Goal: Task Accomplishment & Management: Use online tool/utility

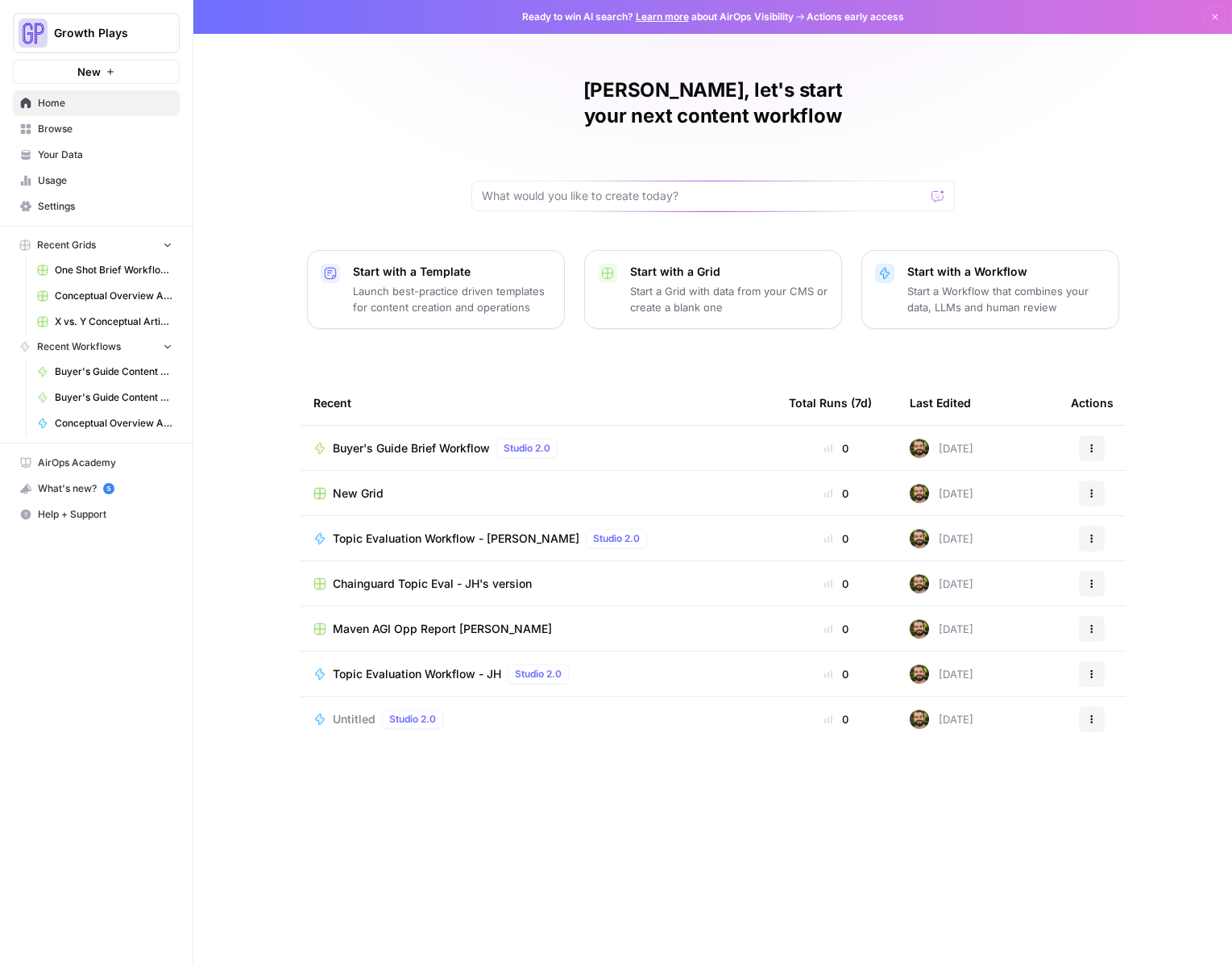
click at [107, 306] on link "Conceptual Overview Article Grid" at bounding box center [104, 296] width 150 height 25
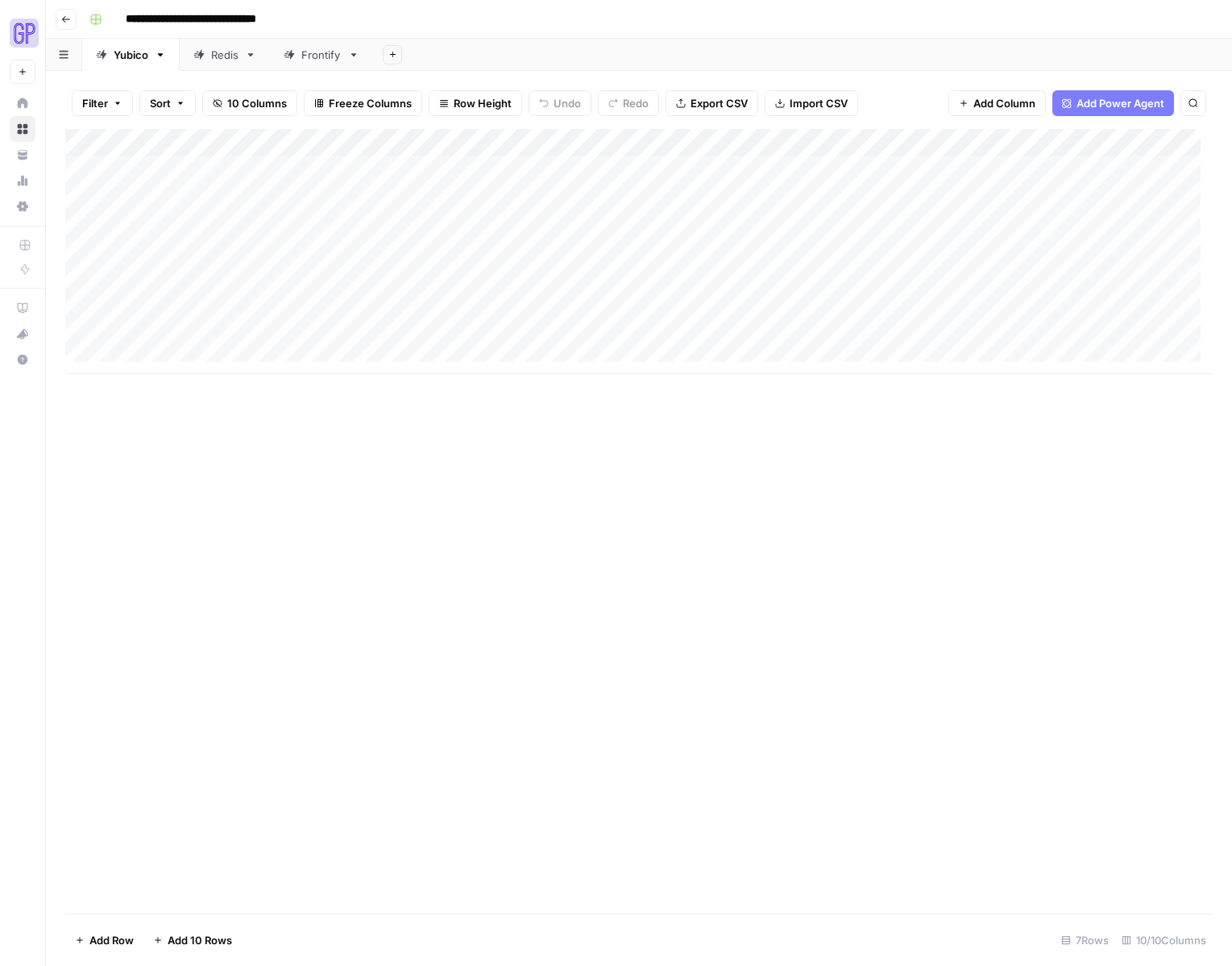
click at [524, 144] on div "Add Column" at bounding box center [639, 252] width 1147 height 245
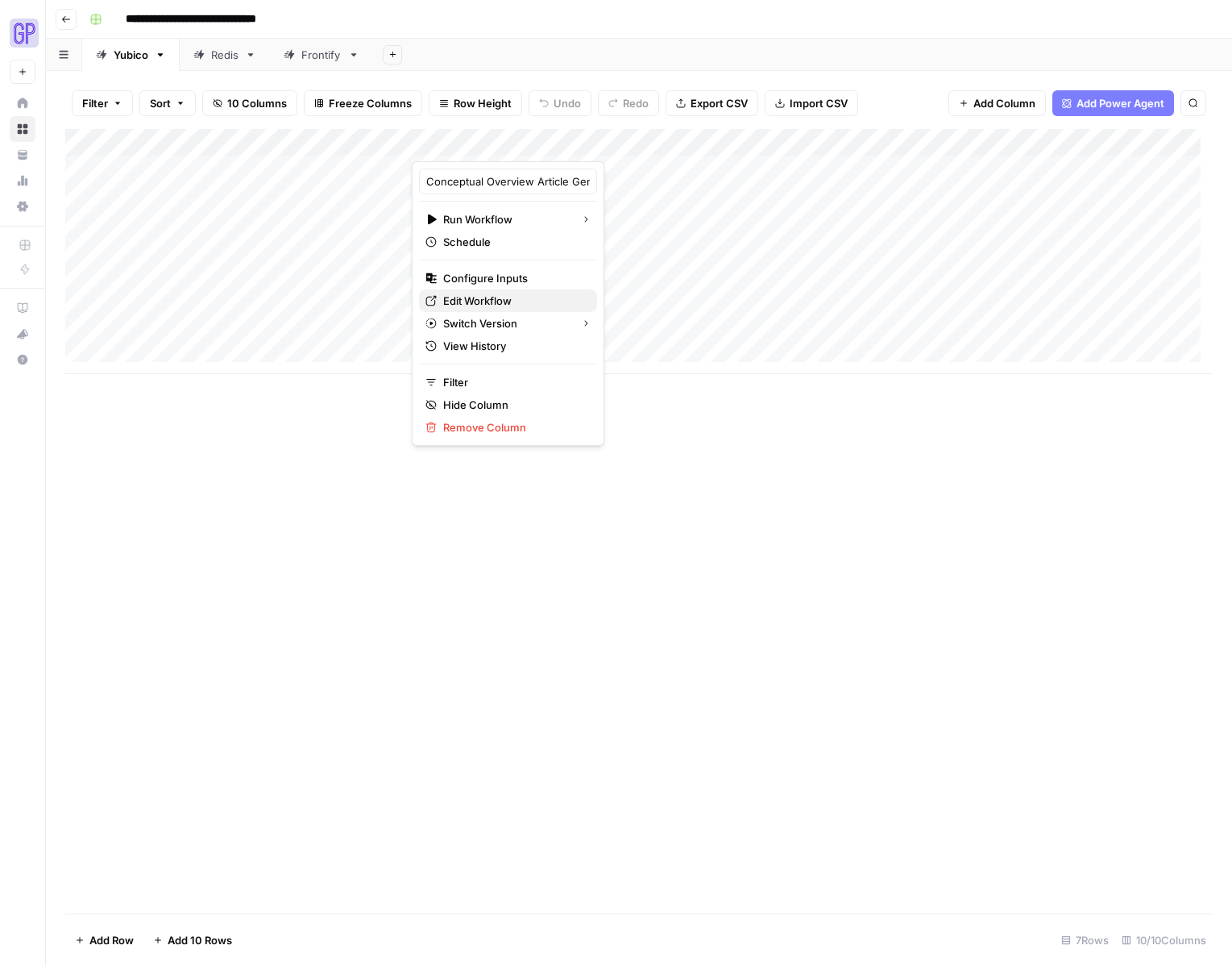
click at [492, 295] on span "Edit Workflow" at bounding box center [513, 301] width 141 height 16
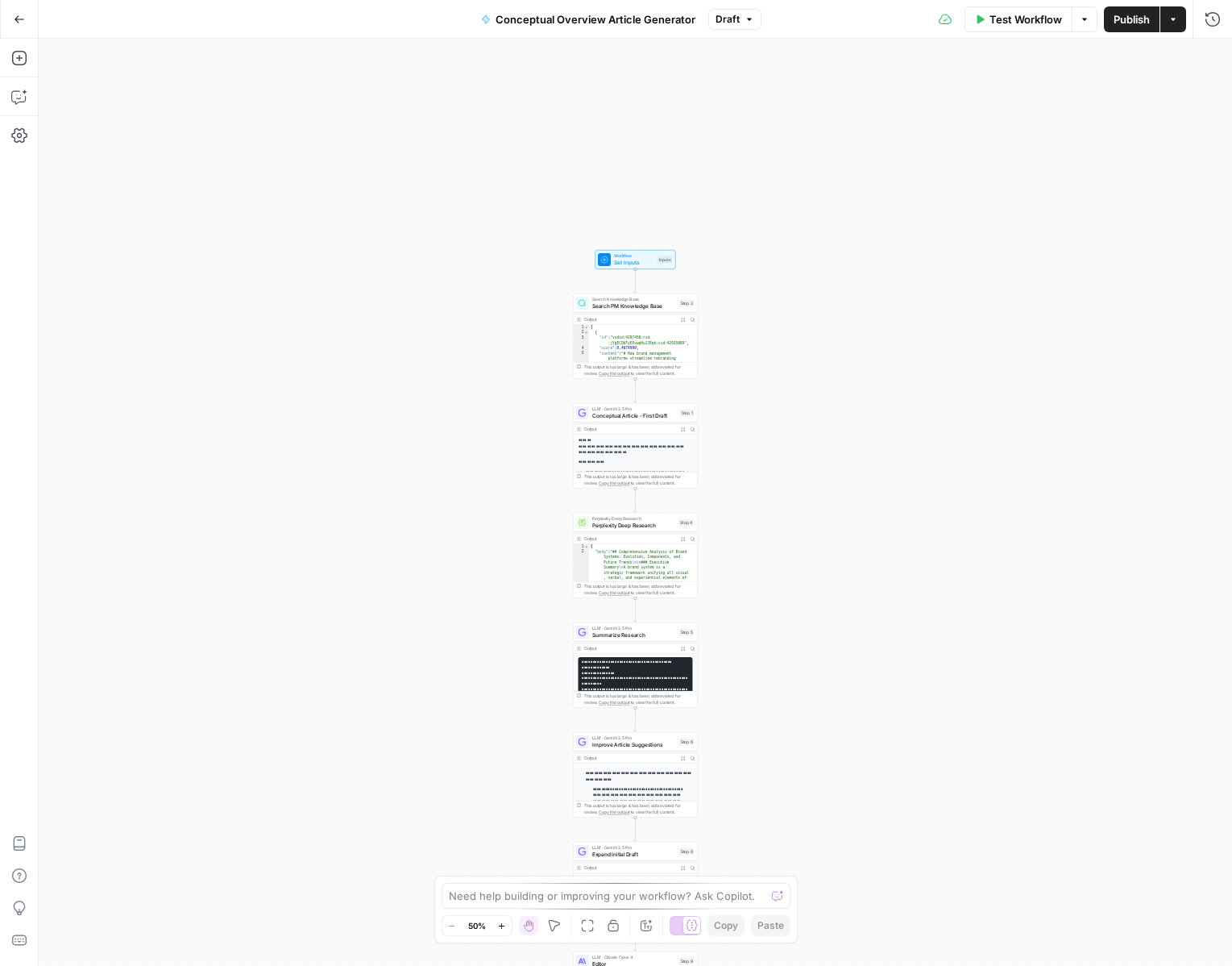
click at [502, 926] on icon "button" at bounding box center [501, 925] width 6 height 6
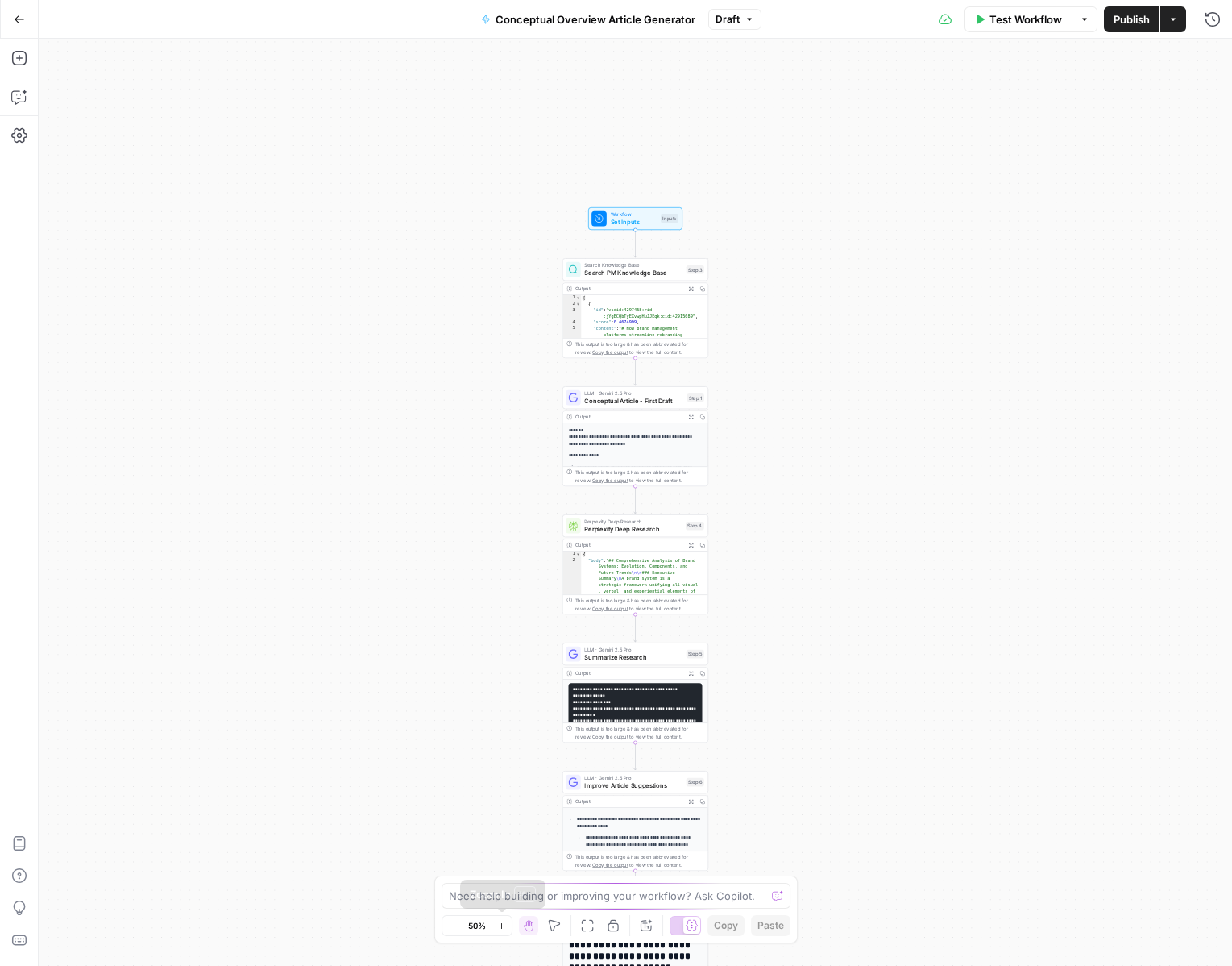
click at [502, 926] on icon "button" at bounding box center [501, 925] width 6 height 6
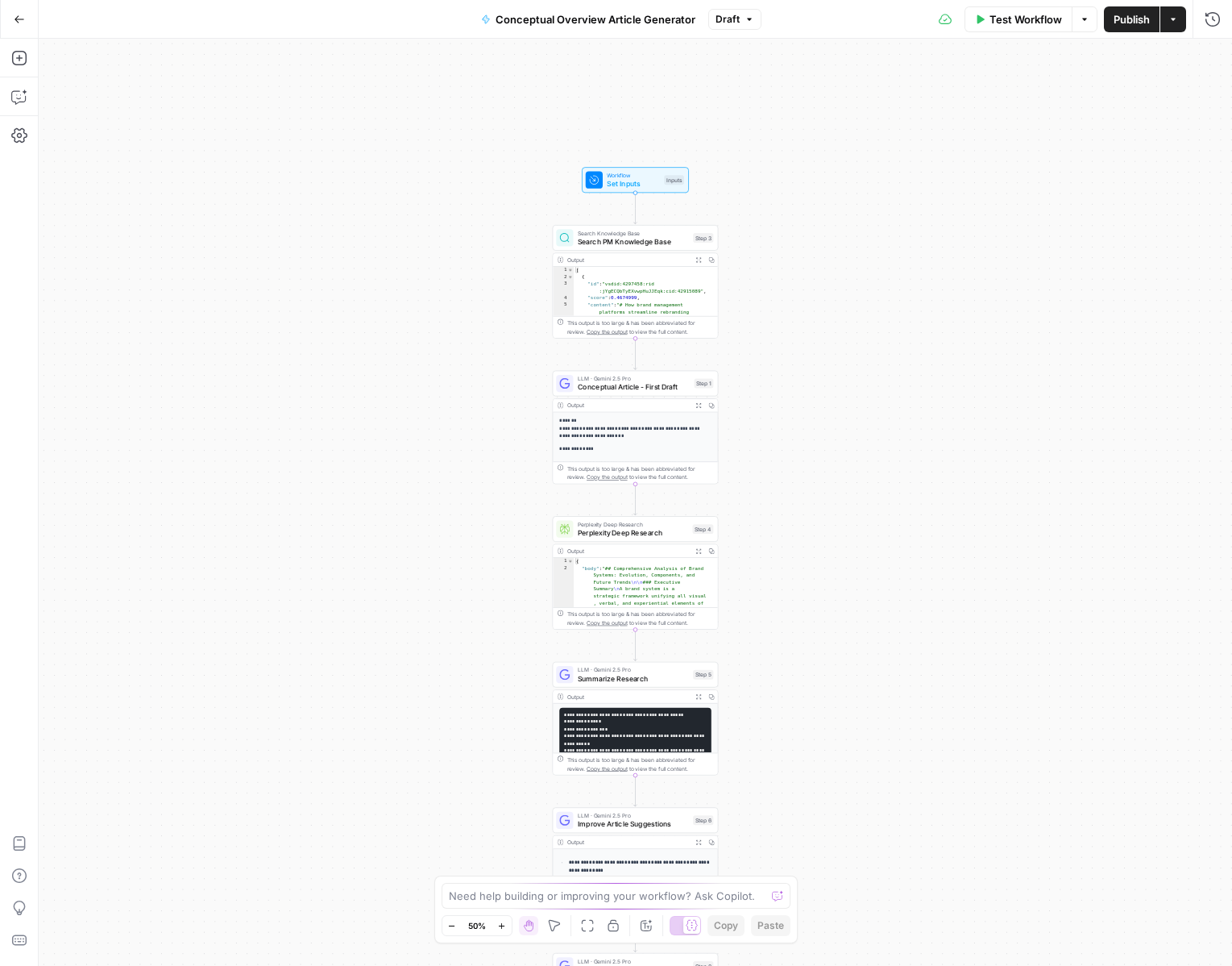
click at [502, 926] on icon "button" at bounding box center [501, 925] width 6 height 6
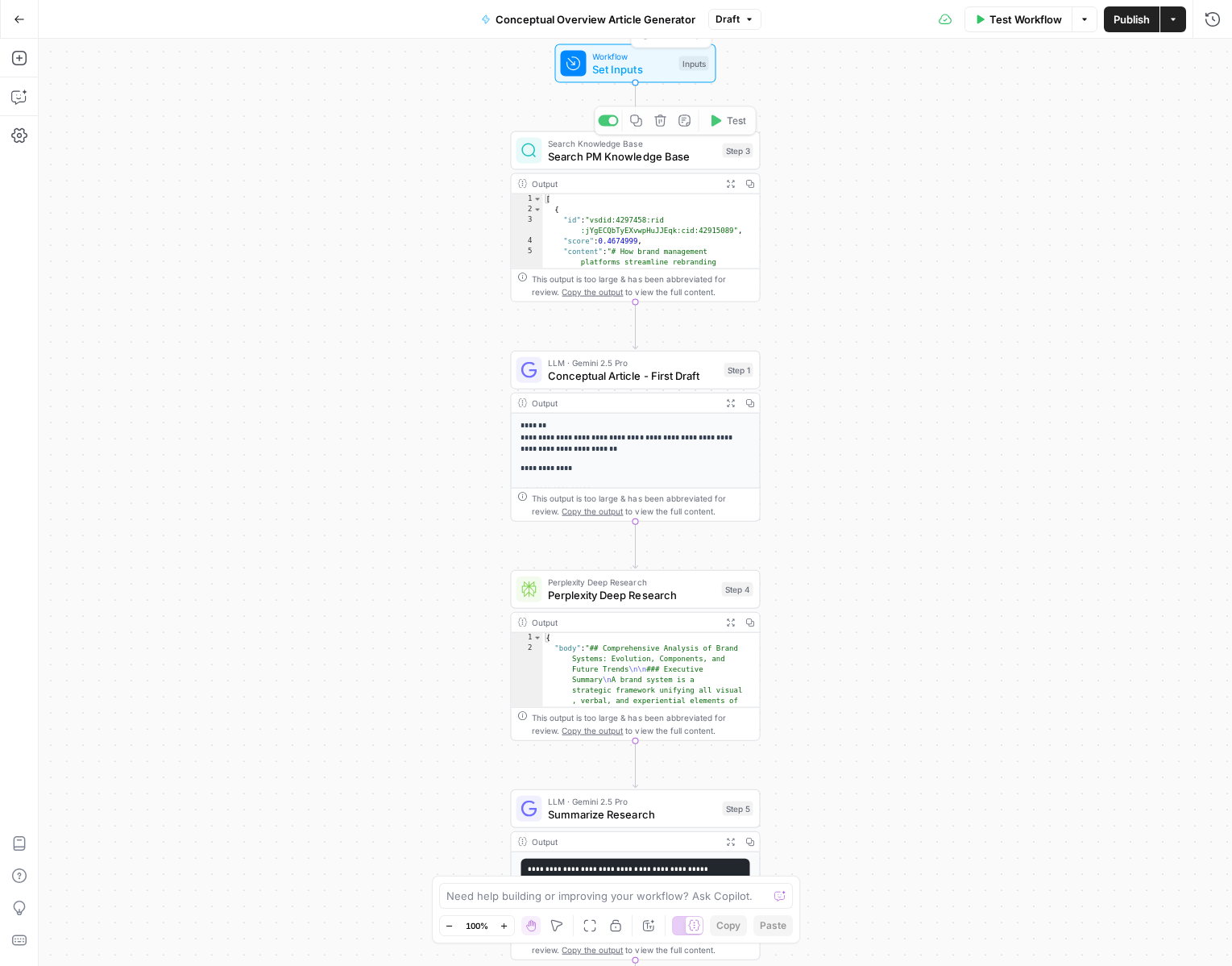
click at [620, 56] on span "Workflow" at bounding box center [632, 56] width 79 height 13
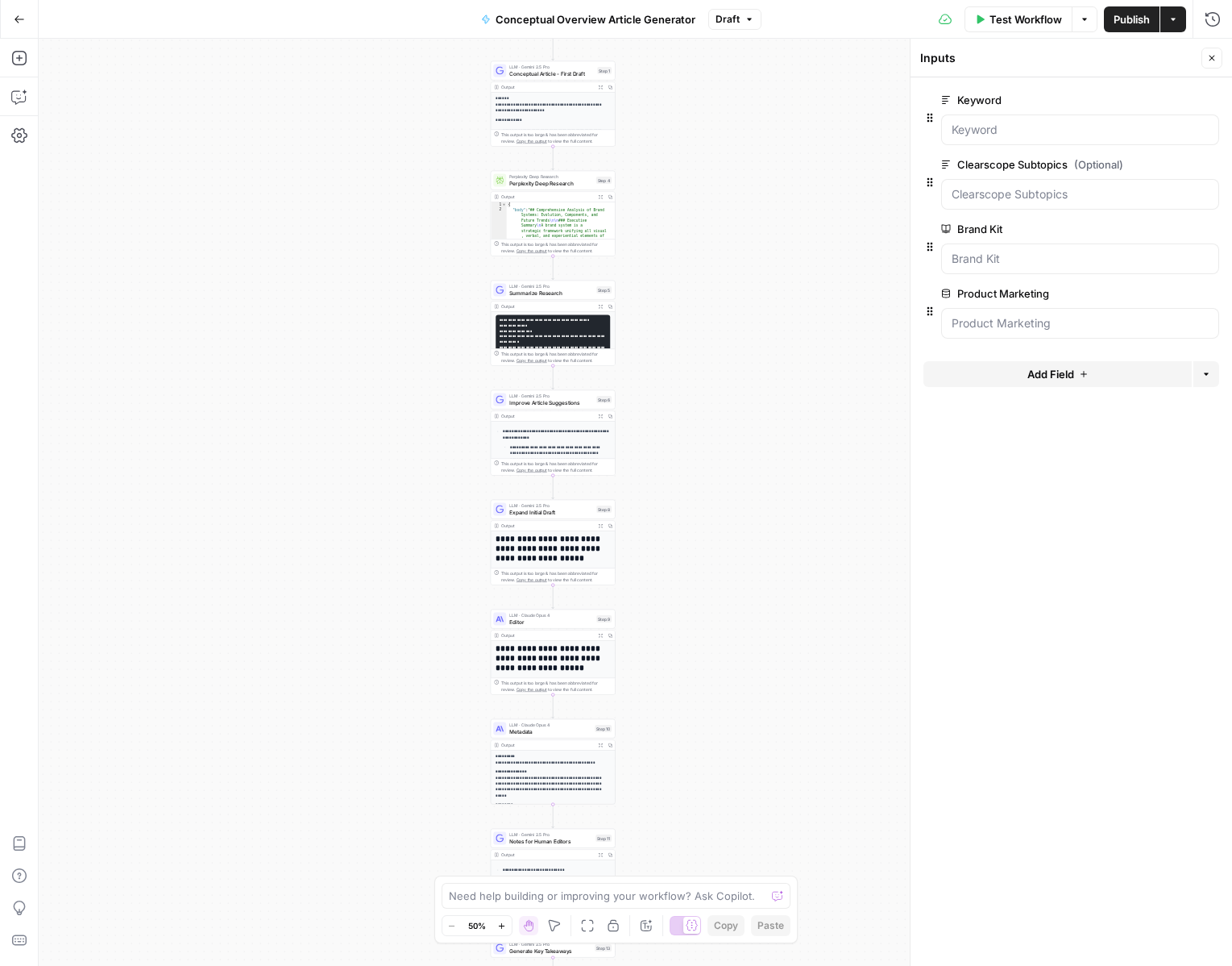
click at [498, 916] on button "Zoom In" at bounding box center [502, 926] width 20 height 20
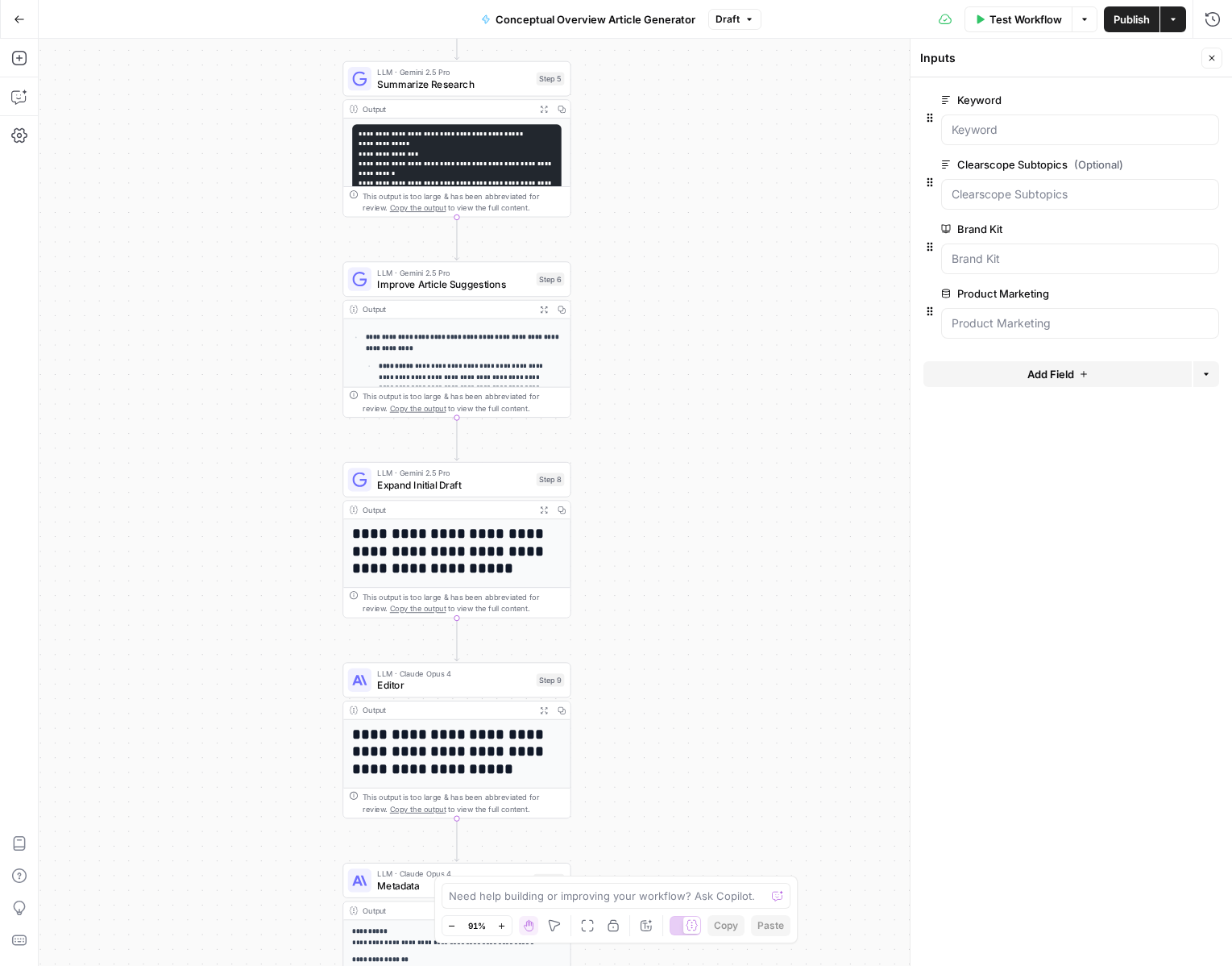
click at [529, 936] on div "Need help building or improving your workflow? Ask Copilot. Zoom Out 91% Zoom I…" at bounding box center [616, 908] width 364 height 68
click at [531, 927] on icon "button" at bounding box center [528, 925] width 13 height 13
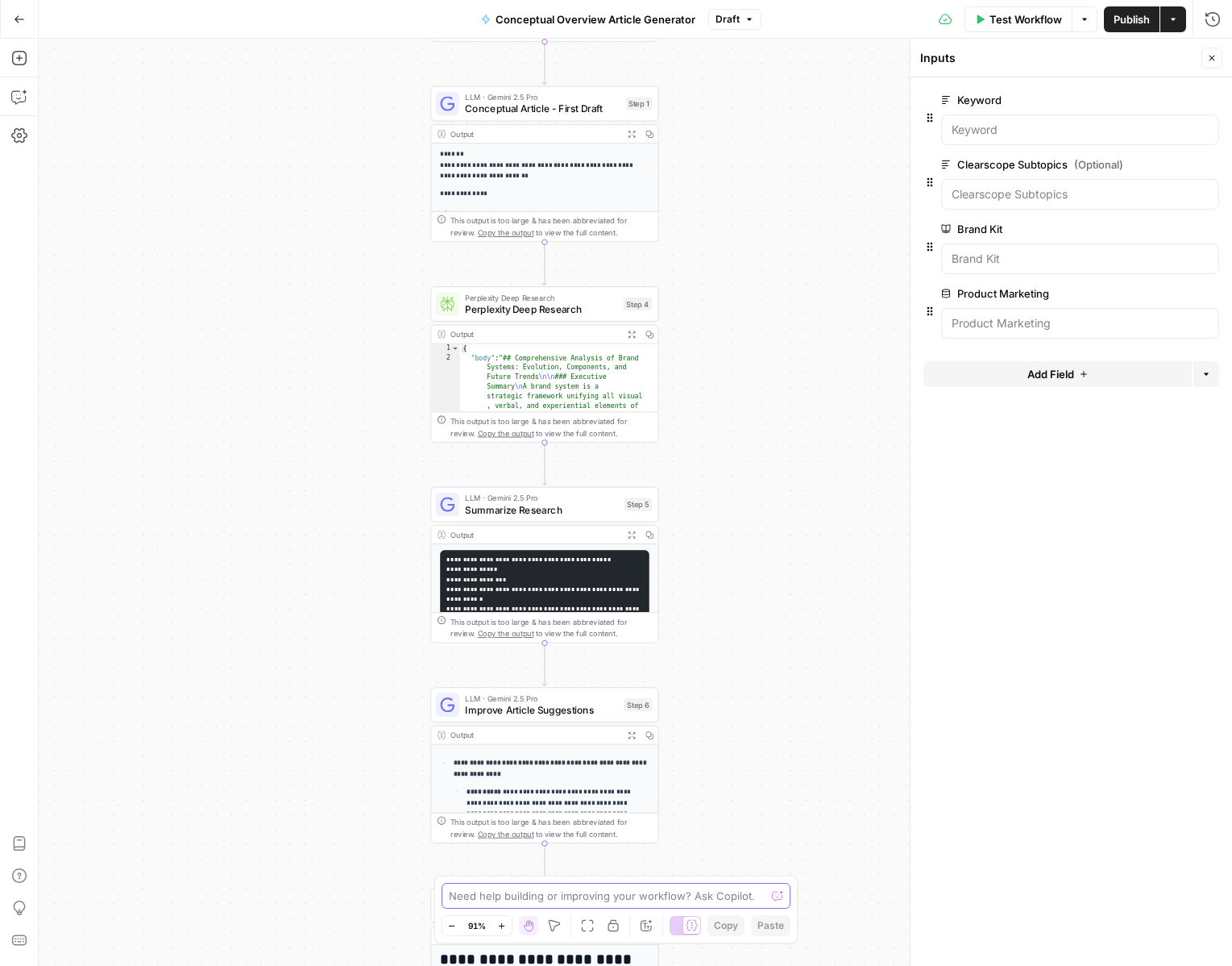
drag, startPoint x: 636, startPoint y: 540, endPoint x: 732, endPoint y: 1021, distance: 490.5
click at [732, 965] on html "Growth Plays New Home Browse Your Data Usage Settings Recent Grids Conceptual O…" at bounding box center [616, 483] width 1232 height 966
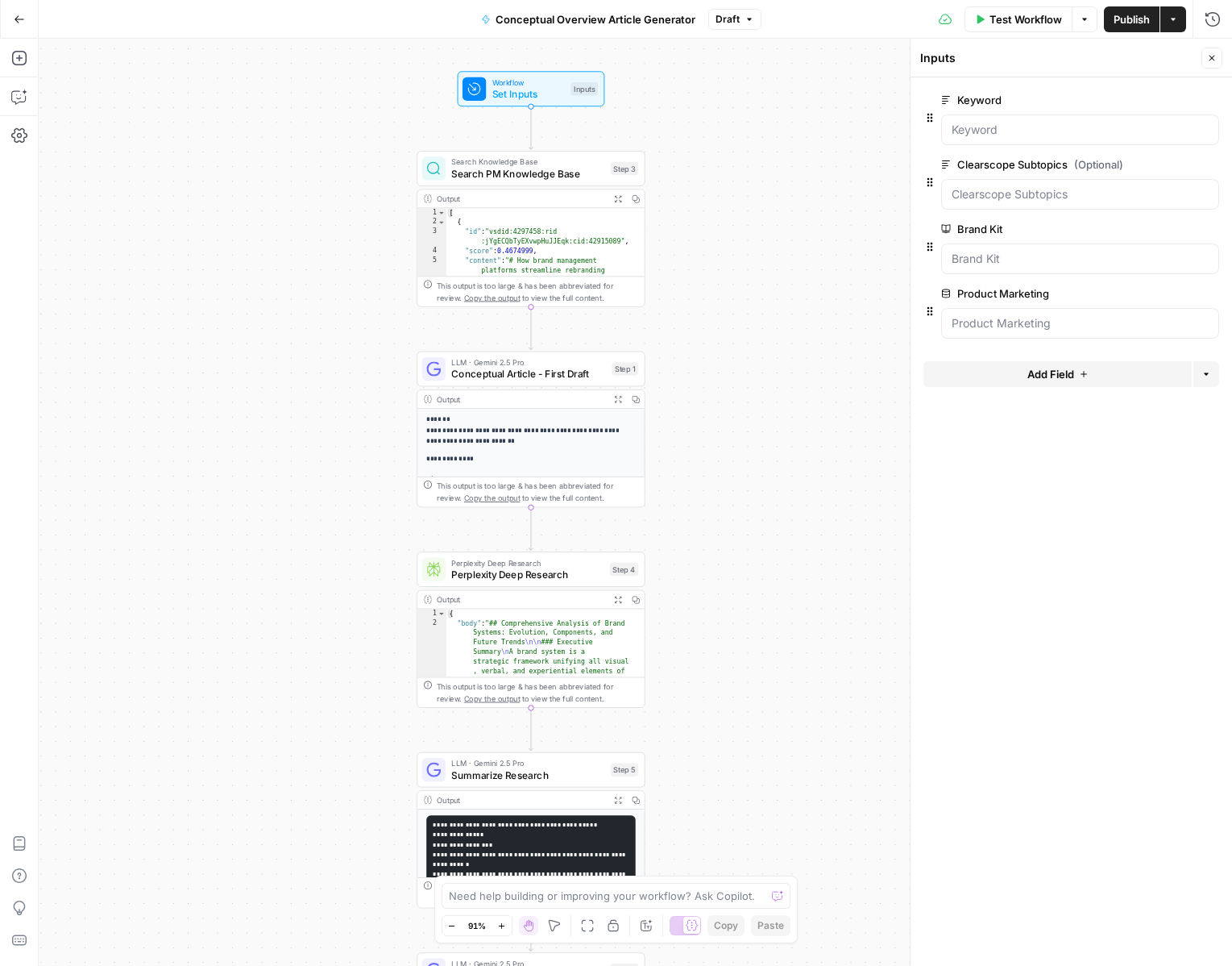
drag, startPoint x: 711, startPoint y: 529, endPoint x: 691, endPoint y: 721, distance: 193.0
click at [691, 721] on div "Workflow Set Inputs Inputs Search Knowledge Base Search PM Knowledge Base Step …" at bounding box center [635, 502] width 1193 height 927
type textarea "*"
click at [535, 211] on div "[ { "id" : "vsdid:4297458:rid :jYgECQbTyEXvwpHuJJEqk:cid:42915089" , "score" : …" at bounding box center [541, 927] width 188 height 1438
click at [515, 167] on span "Search PM Knowledge Base" at bounding box center [528, 172] width 153 height 15
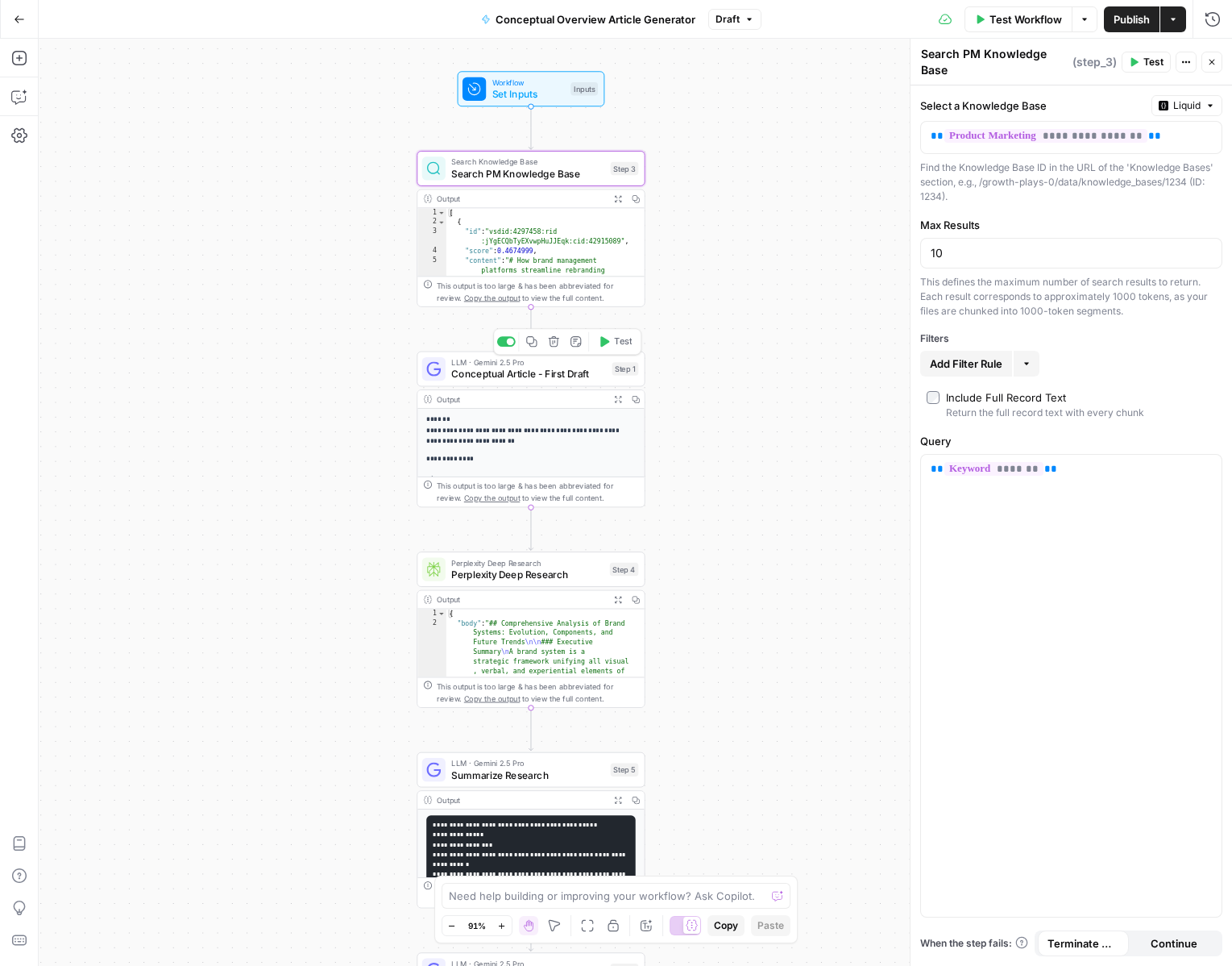
click at [535, 366] on span "Conceptual Article - First Draft" at bounding box center [529, 373] width 155 height 15
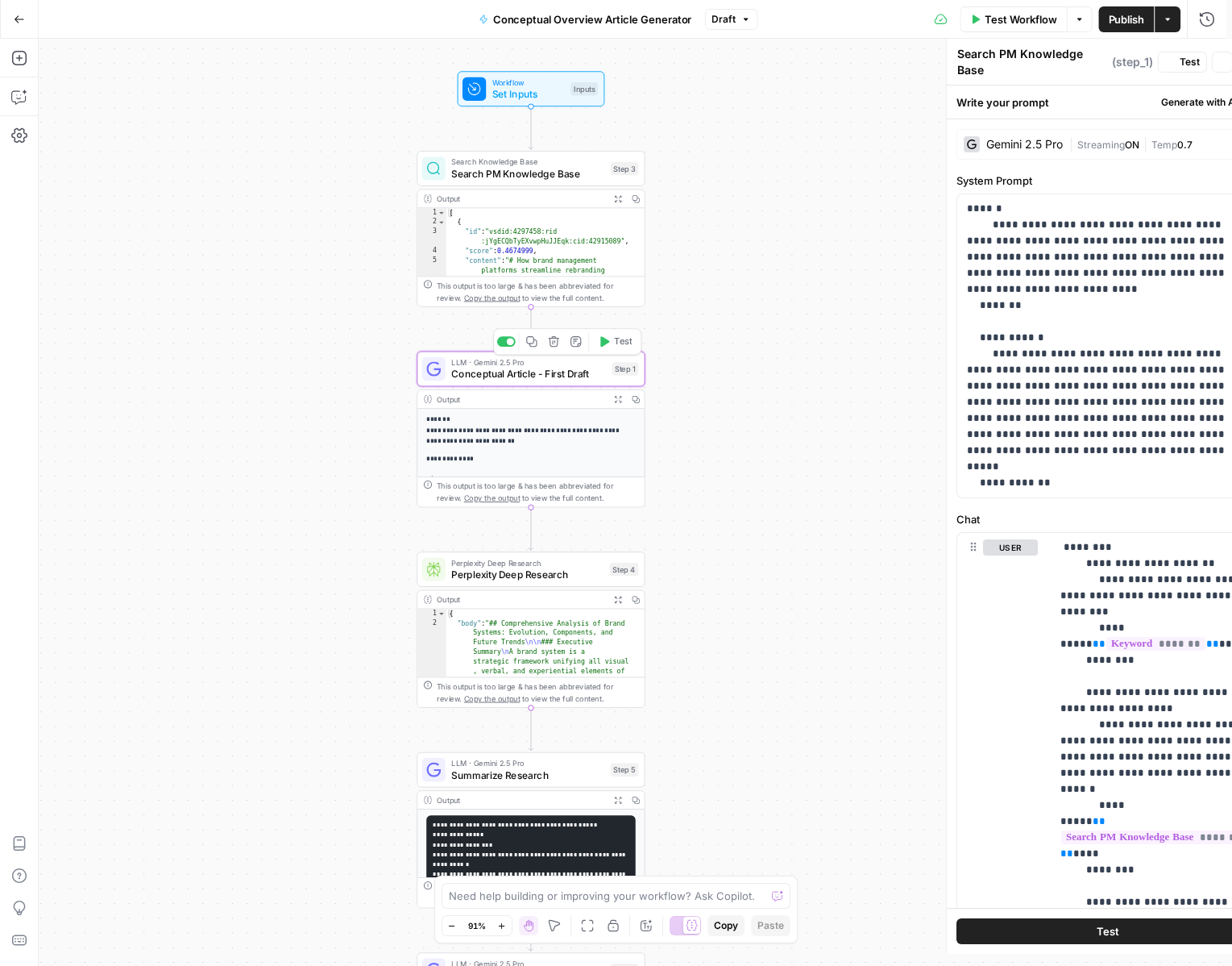
type textarea "Conceptual Article - First Draft"
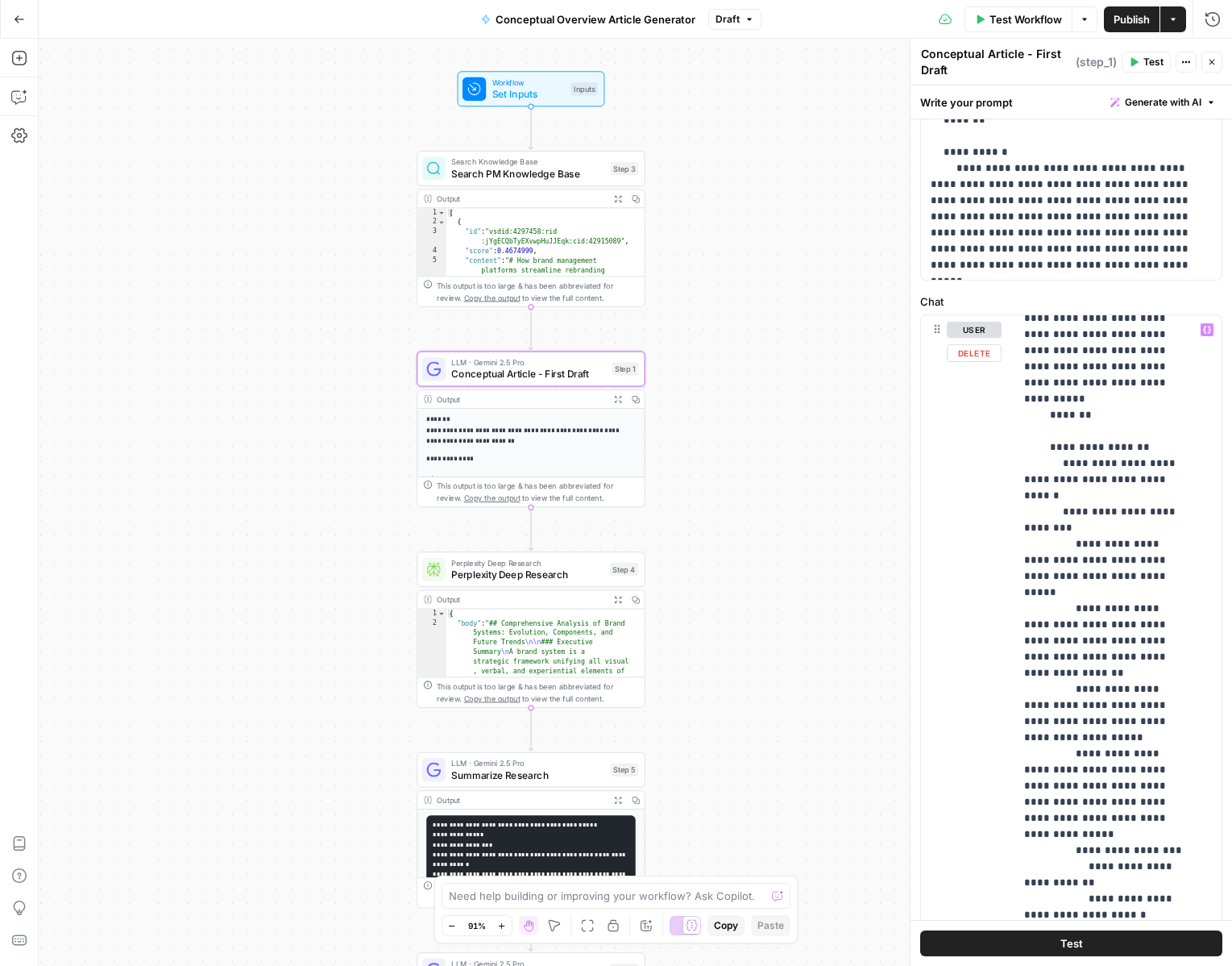
scroll to position [1940, 0]
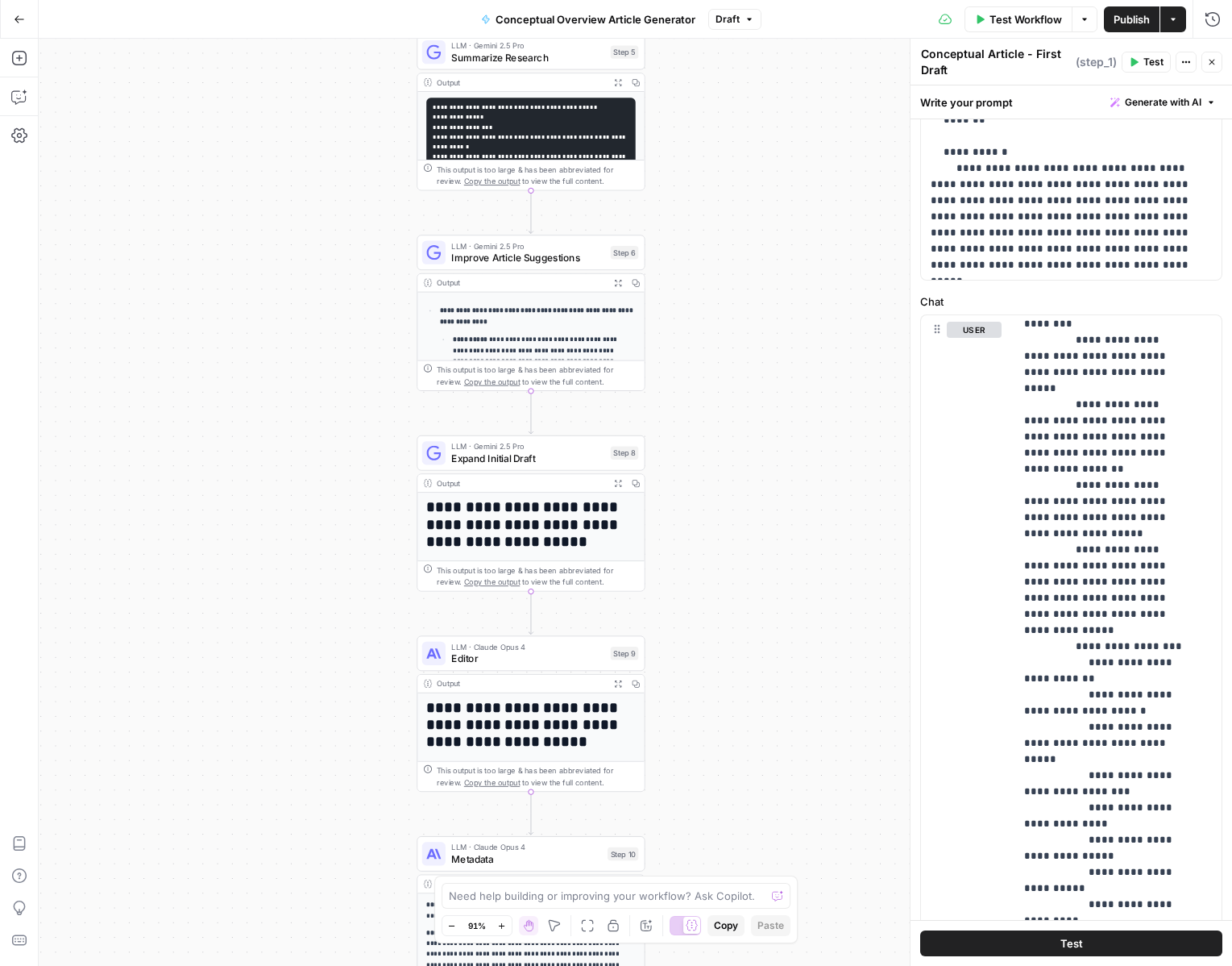
click at [523, 660] on span "Editor" at bounding box center [528, 658] width 153 height 15
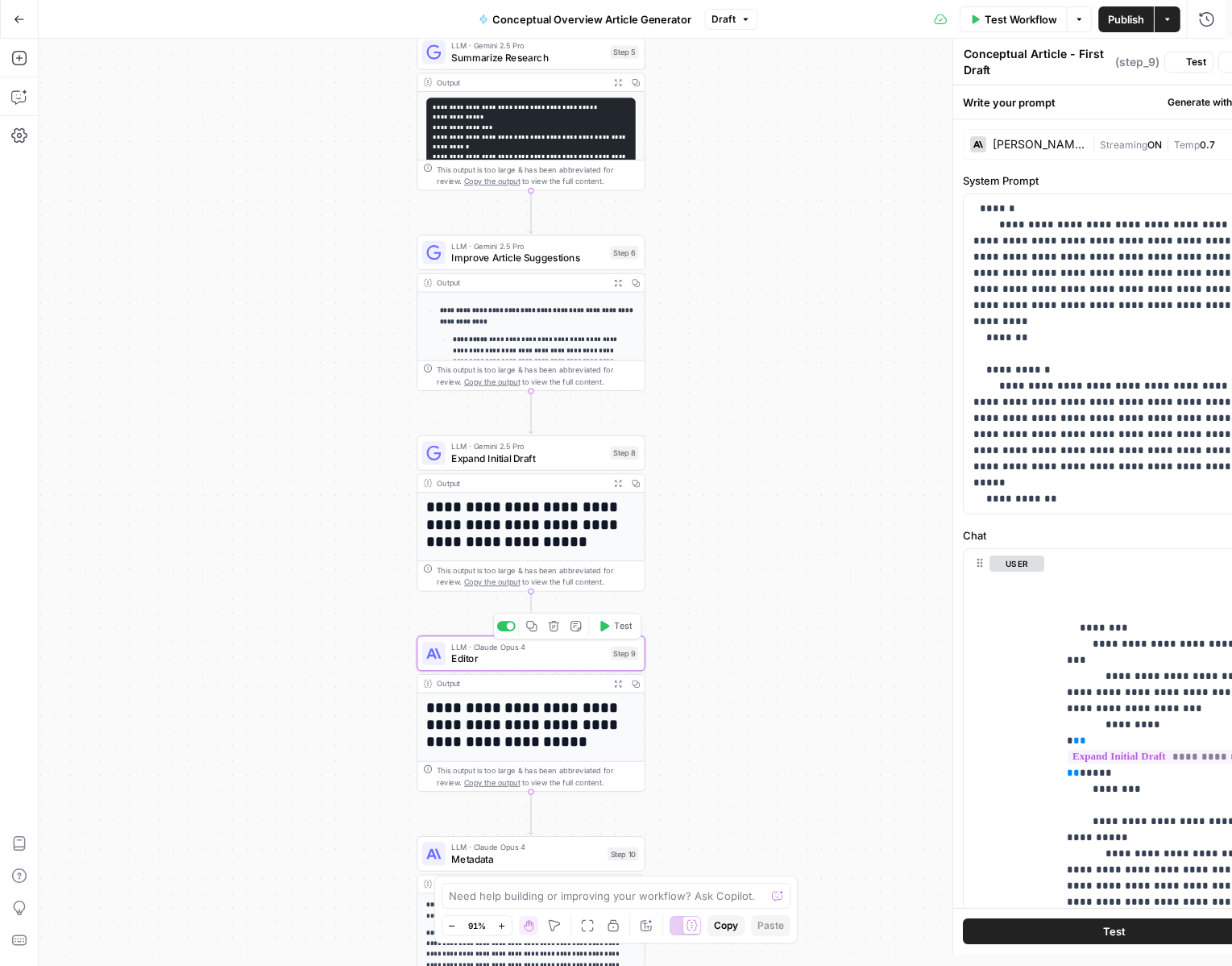
type textarea "Editor"
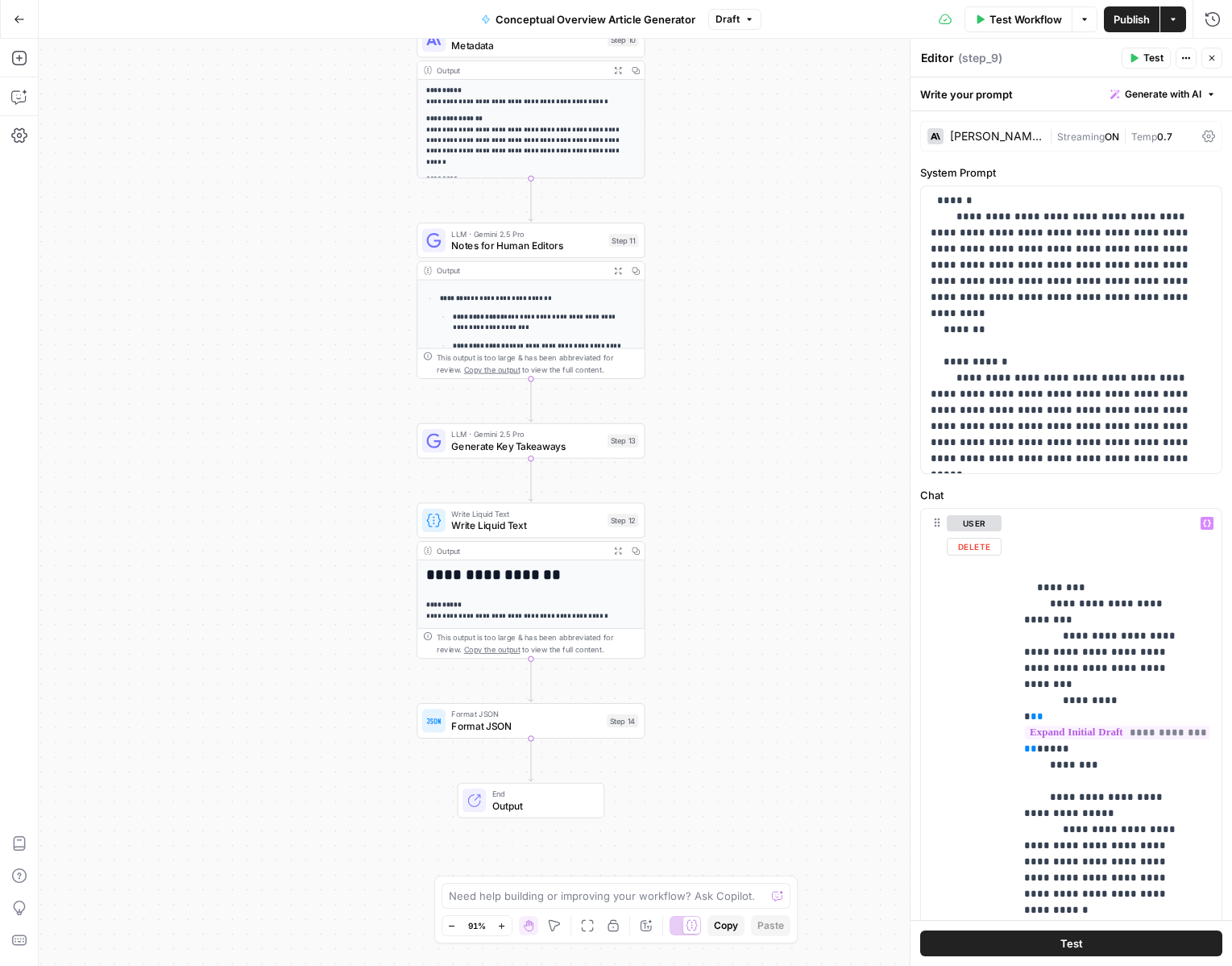
scroll to position [16, 0]
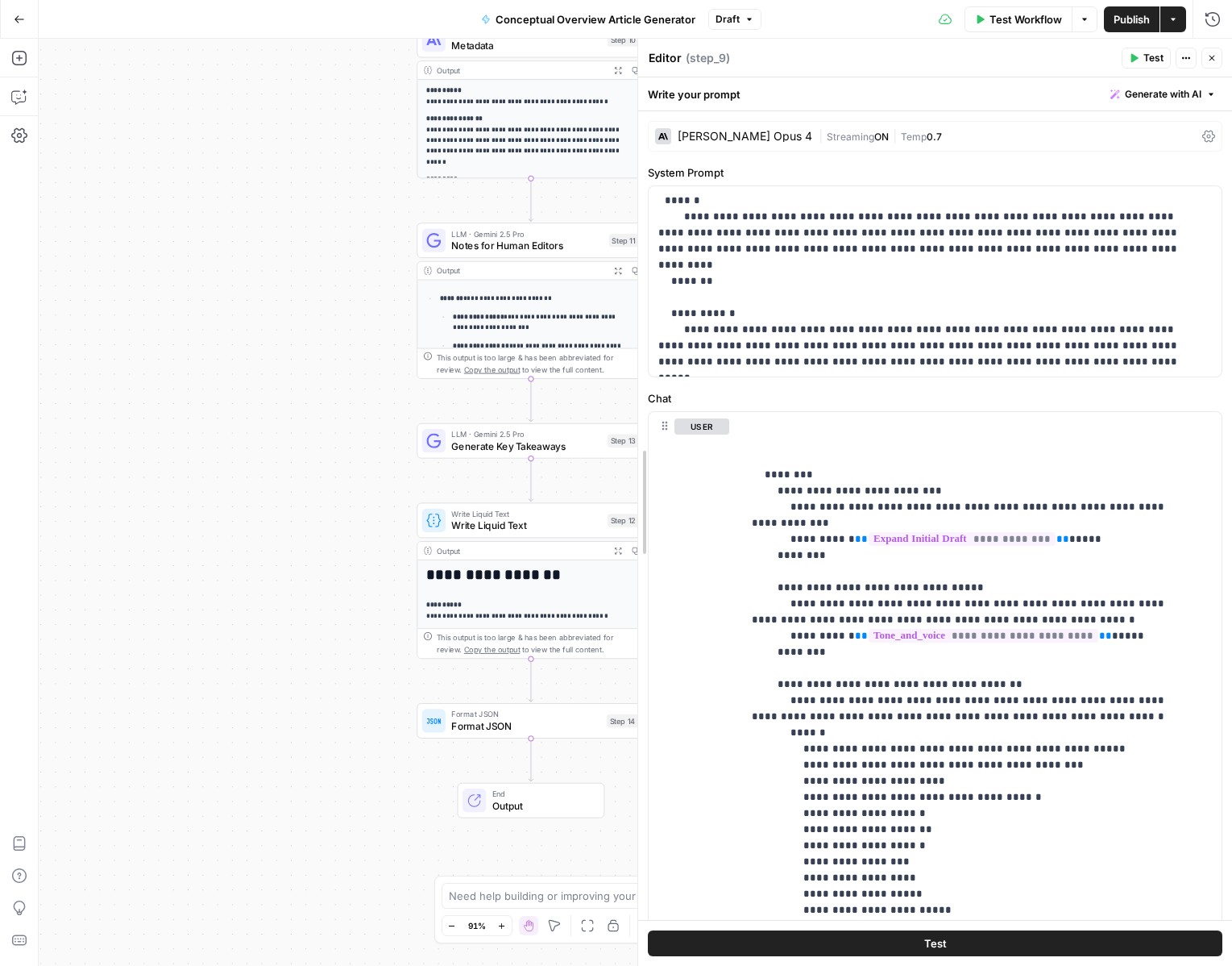
drag, startPoint x: 915, startPoint y: 527, endPoint x: 638, endPoint y: 529, distance: 277.0
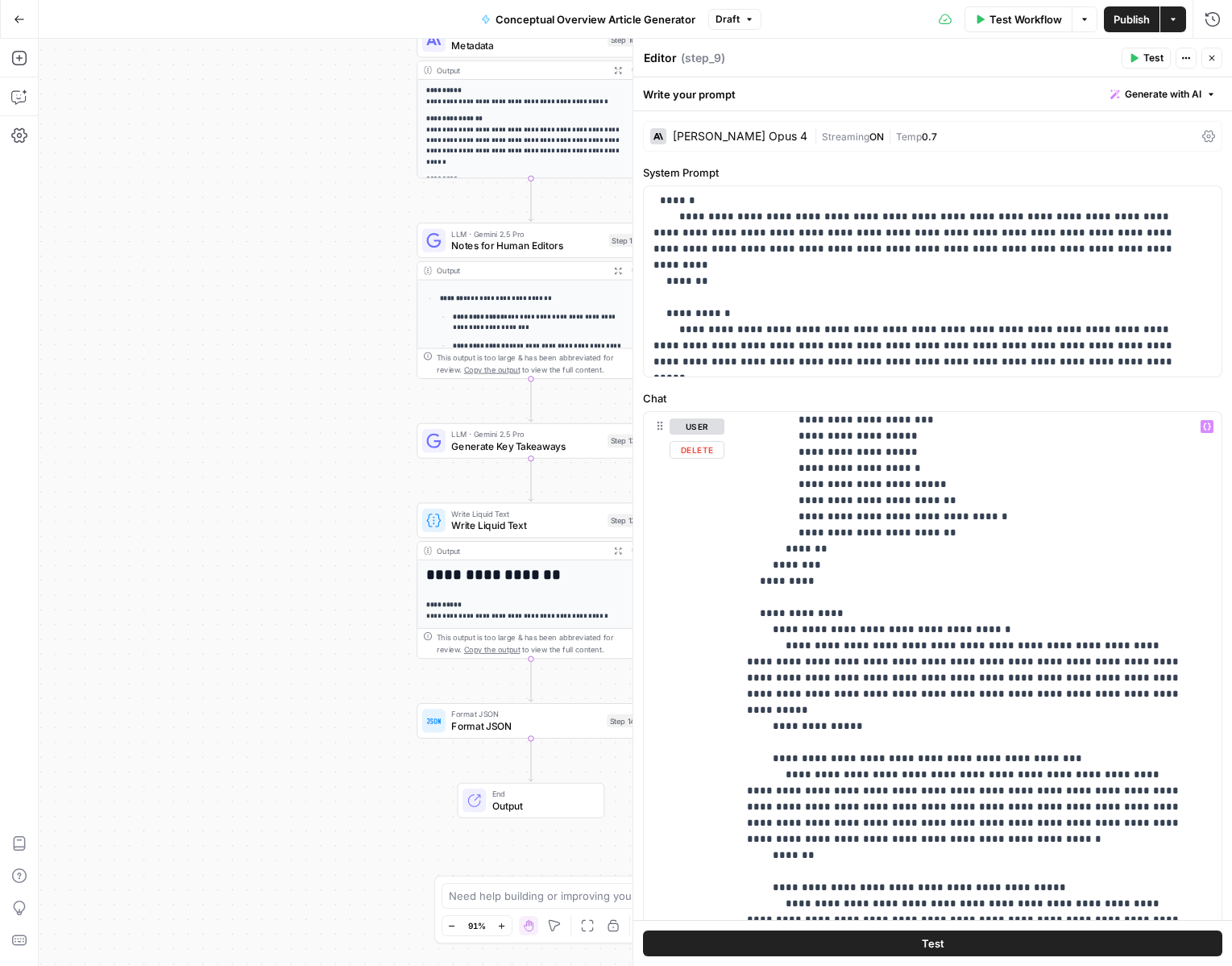
scroll to position [1037, 0]
